Goal: Find specific page/section

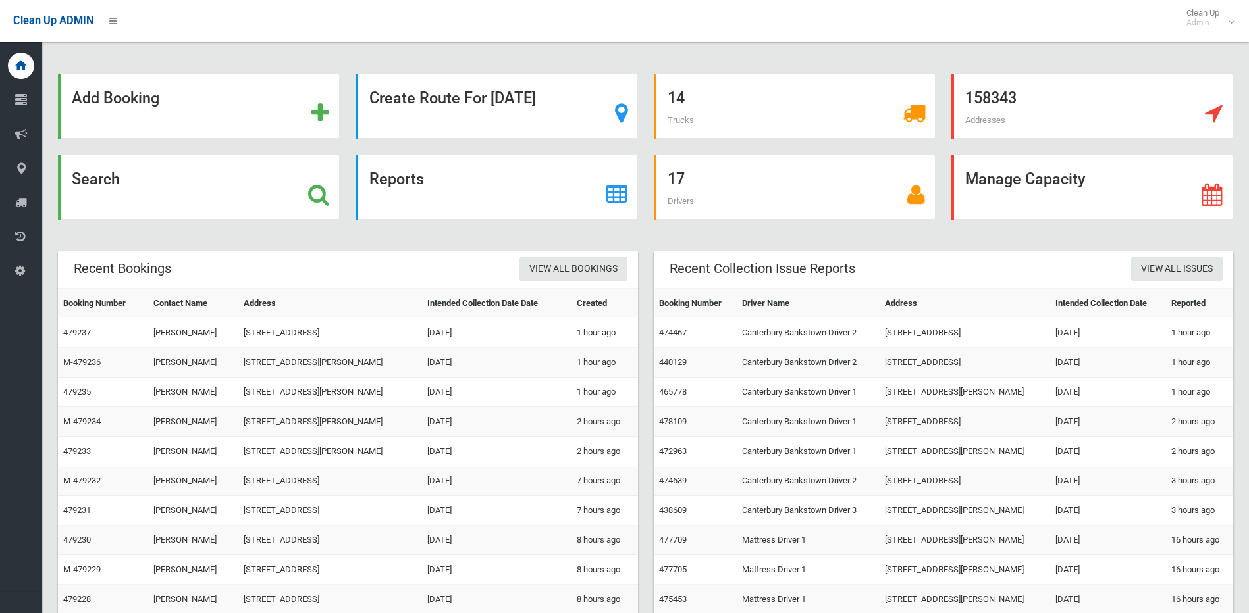
click at [319, 192] on icon at bounding box center [318, 195] width 21 height 22
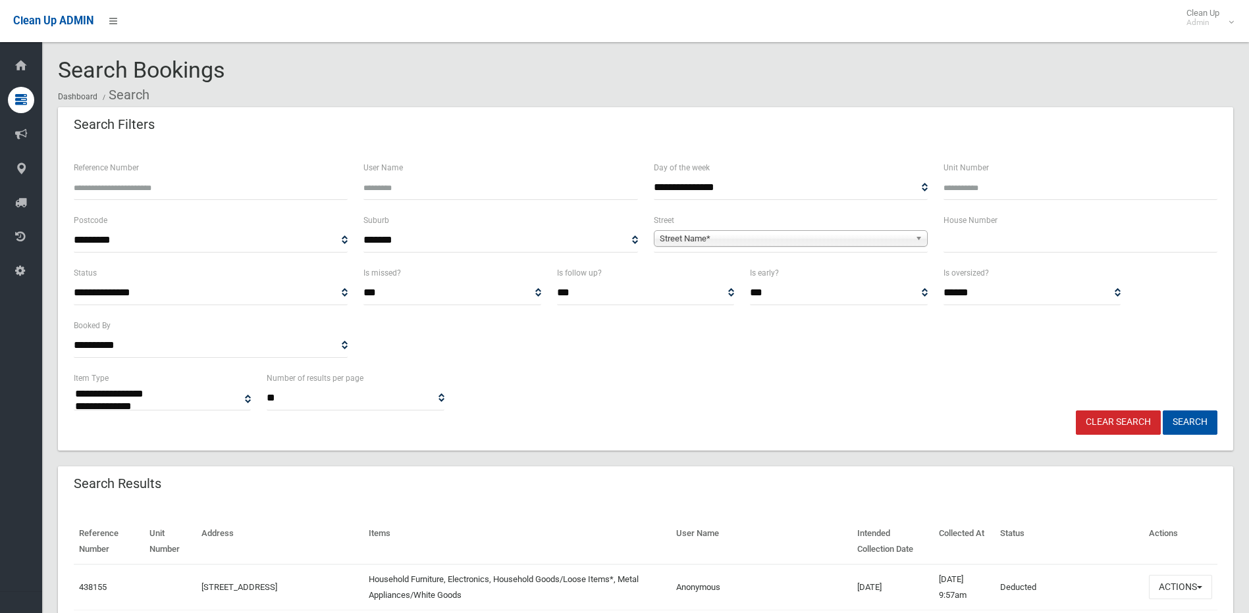
select select
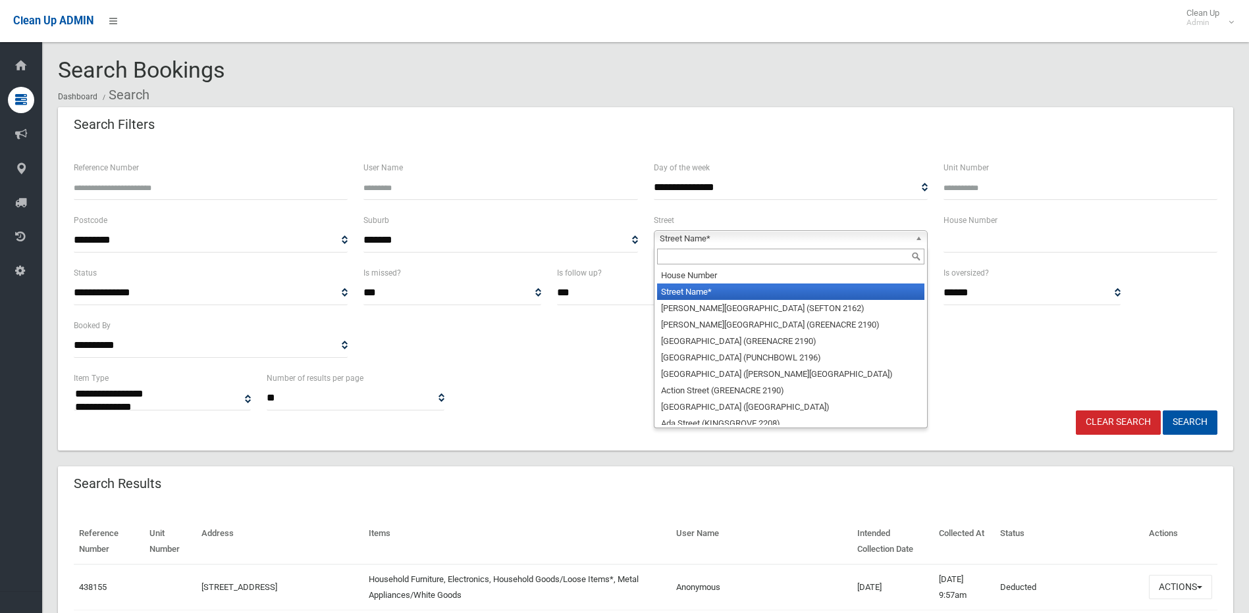
click at [848, 237] on span "Street Name*" at bounding box center [784, 239] width 250 height 16
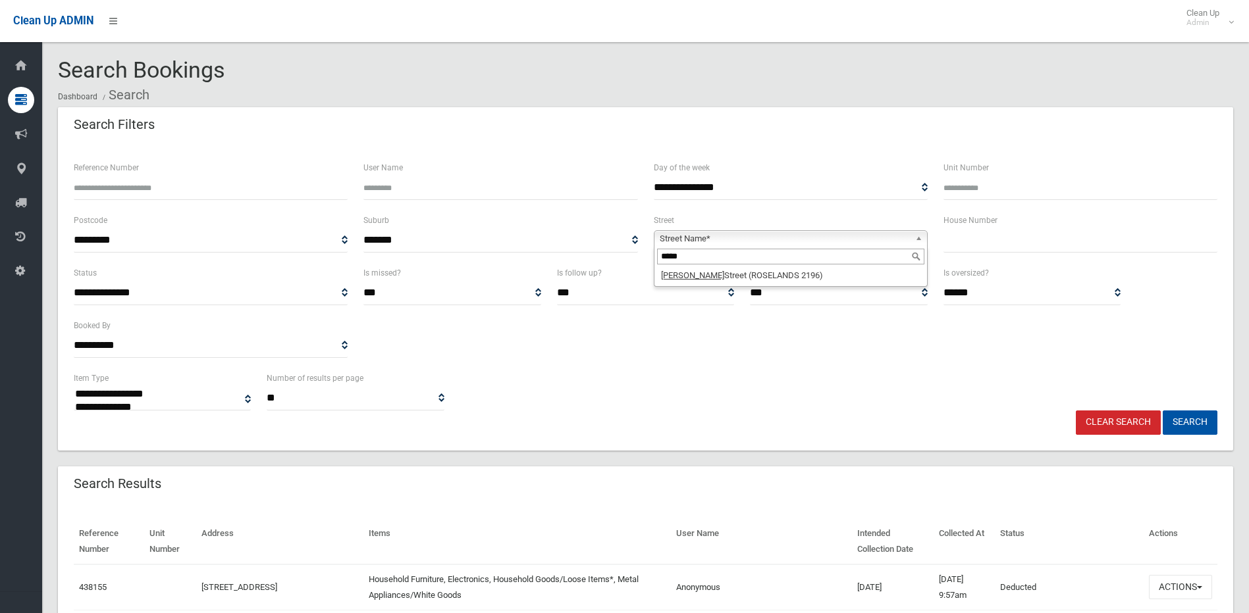
type input "*****"
click at [774, 273] on li "Myers Street (ROSELANDS 2196)" at bounding box center [790, 275] width 267 height 16
click at [971, 245] on input "text" at bounding box center [1080, 240] width 274 height 24
type input "*"
click at [1162, 411] on button "Search" at bounding box center [1189, 423] width 55 height 24
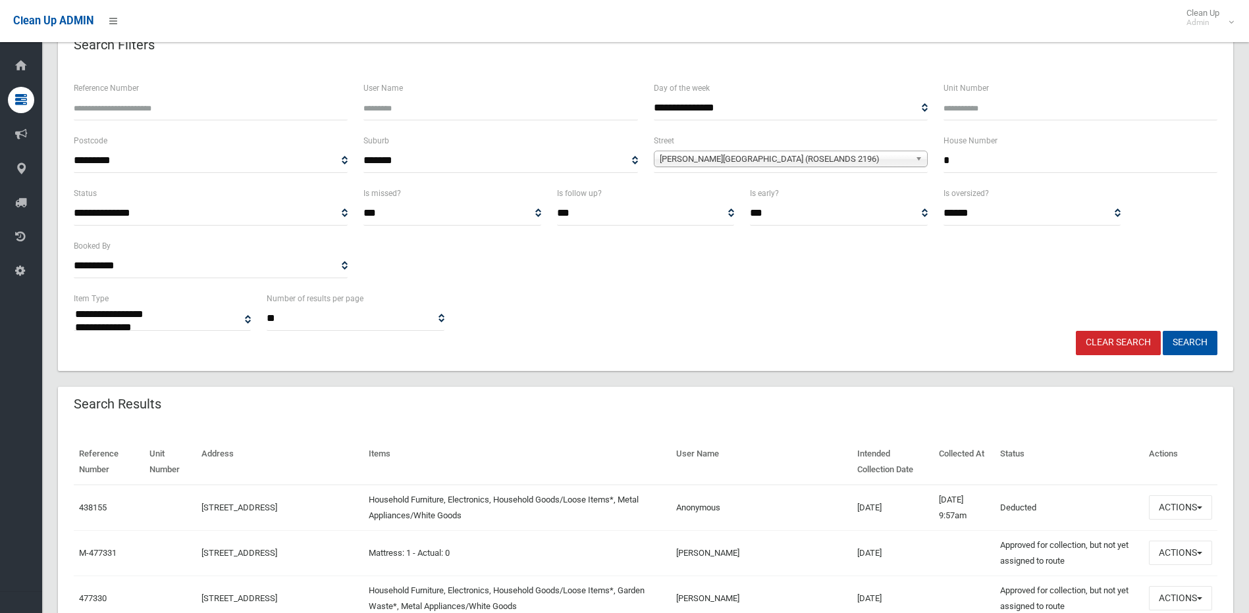
scroll to position [197, 0]
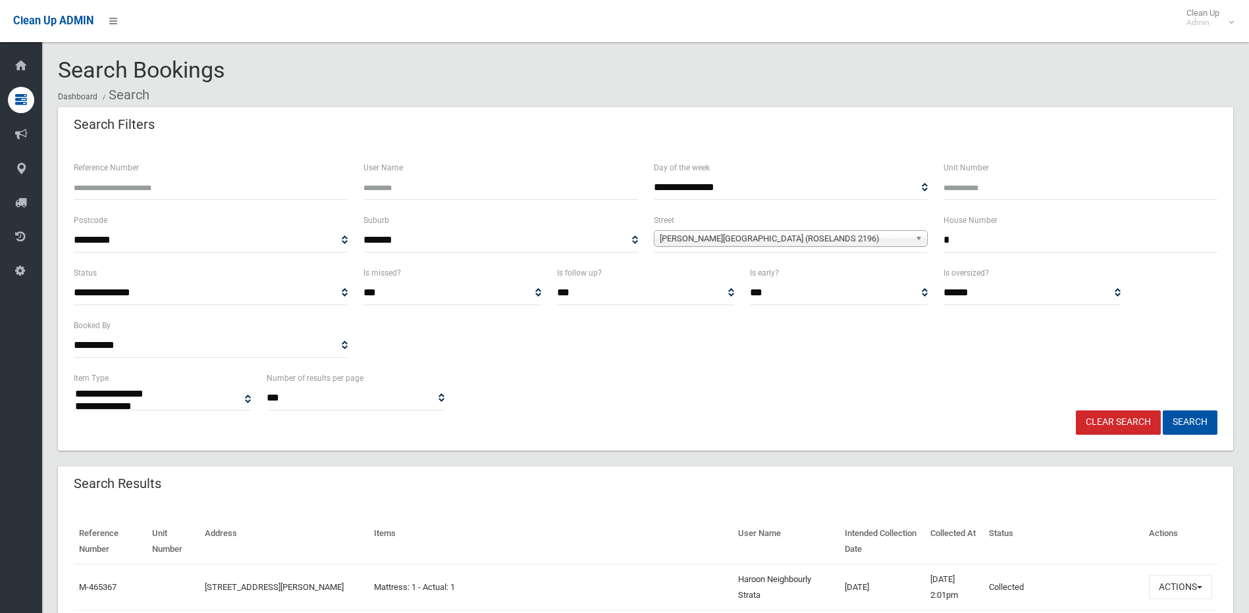
select select
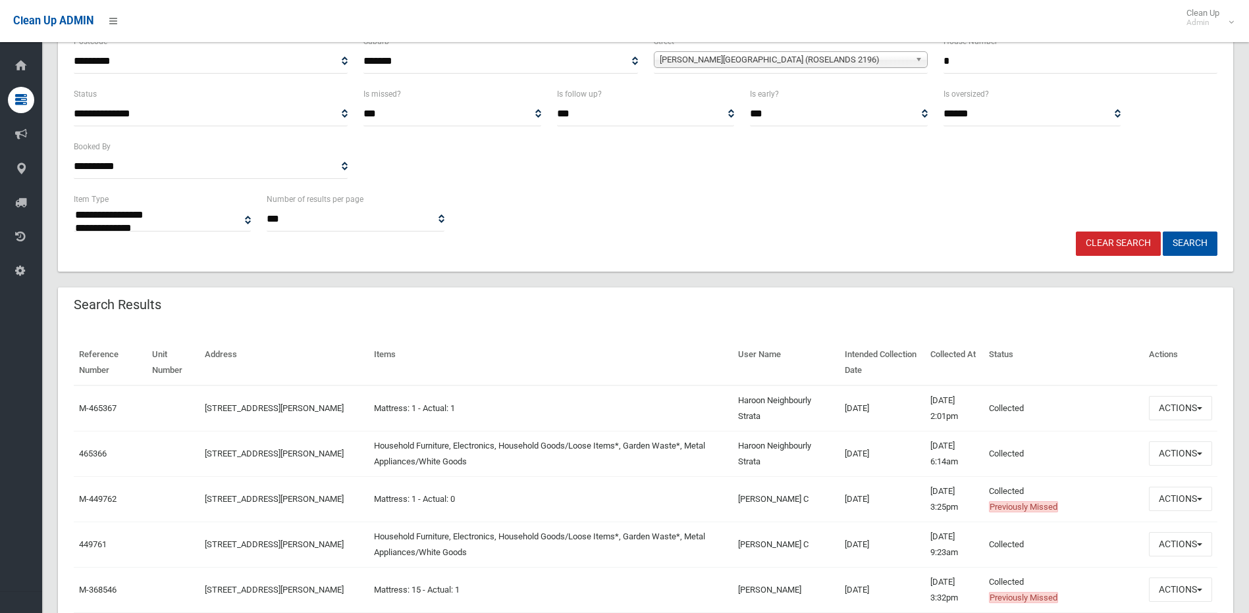
scroll to position [197, 0]
